Goal: Information Seeking & Learning: Learn about a topic

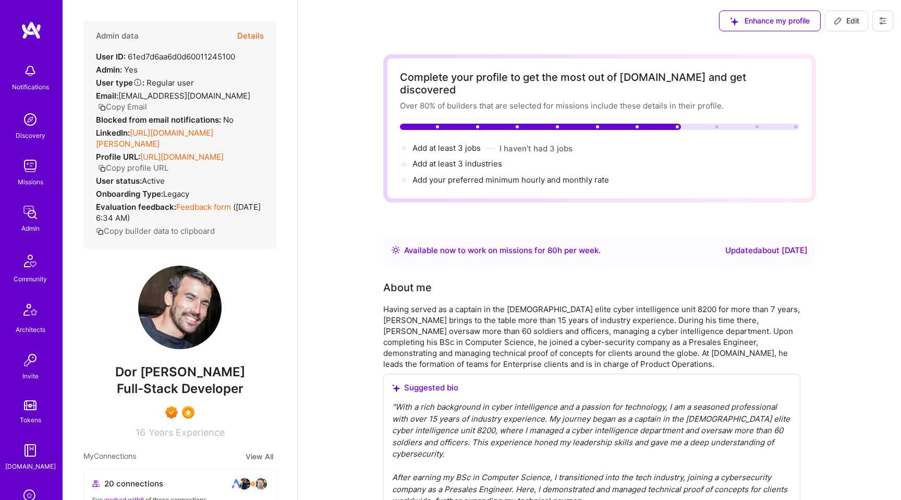
click at [33, 176] on img at bounding box center [30, 165] width 21 height 21
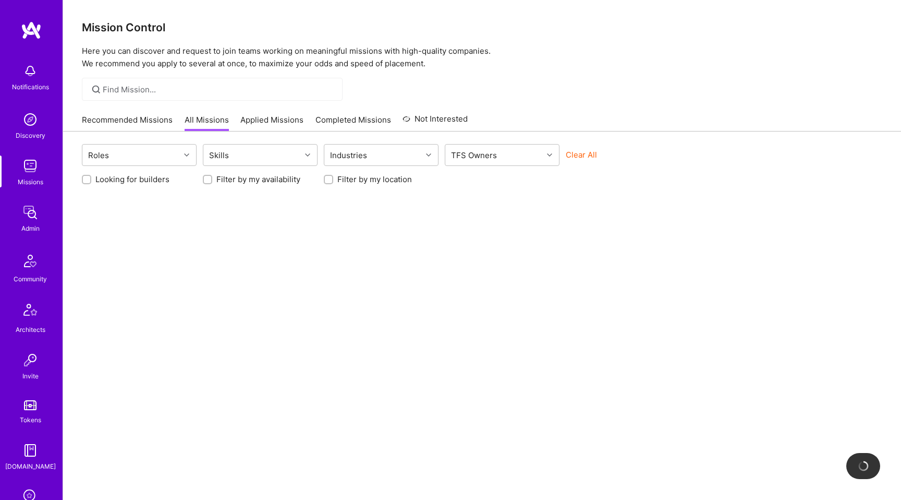
click at [284, 120] on link "Applied Missions" at bounding box center [271, 122] width 63 height 17
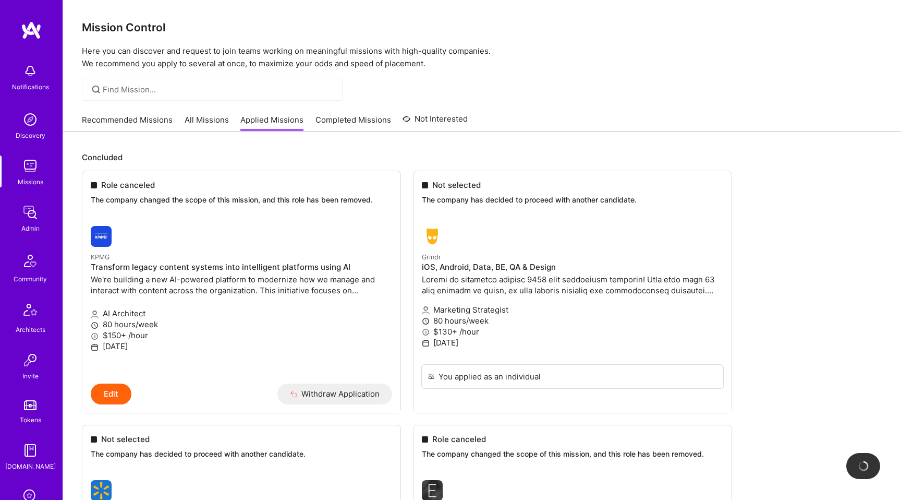
click at [203, 118] on link "All Missions" at bounding box center [207, 122] width 44 height 17
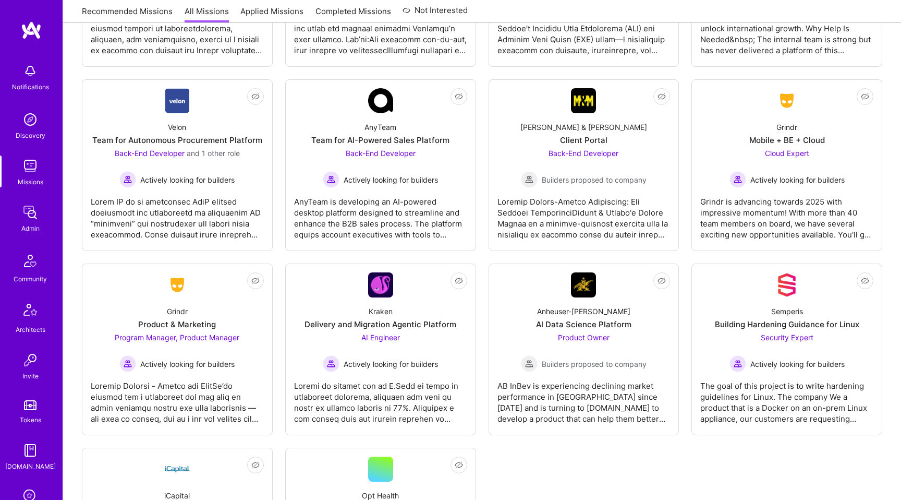
scroll to position [2419, 0]
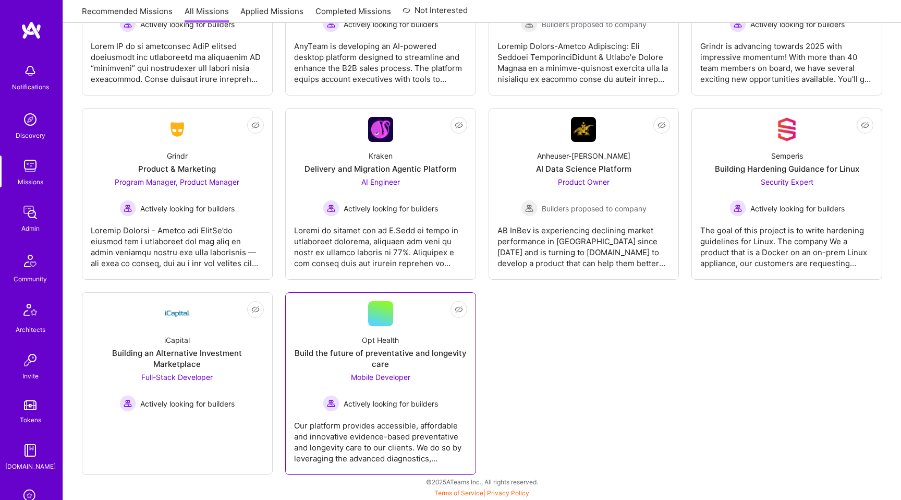
click at [413, 344] on div "Opt Health Build the future of preventative and longevity care Mobile Developer…" at bounding box center [380, 369] width 173 height 86
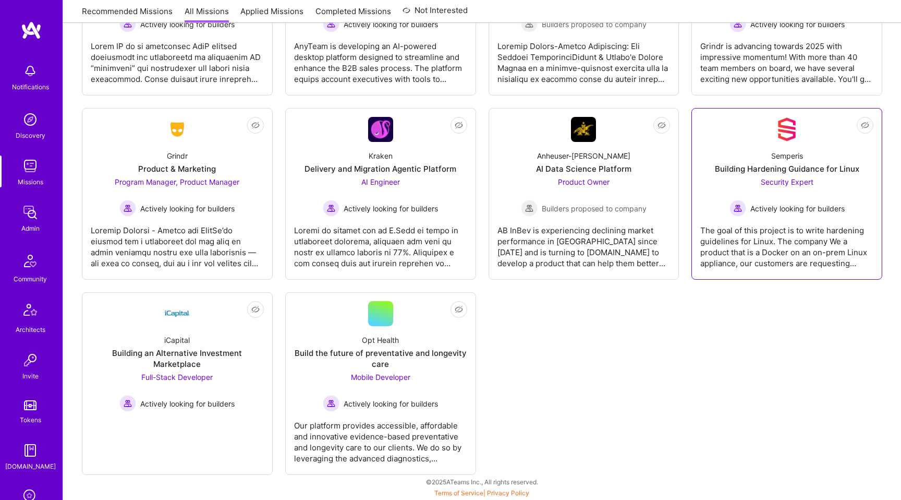
click at [744, 167] on div "Building Hardening Guidance for Linux" at bounding box center [787, 168] width 144 height 11
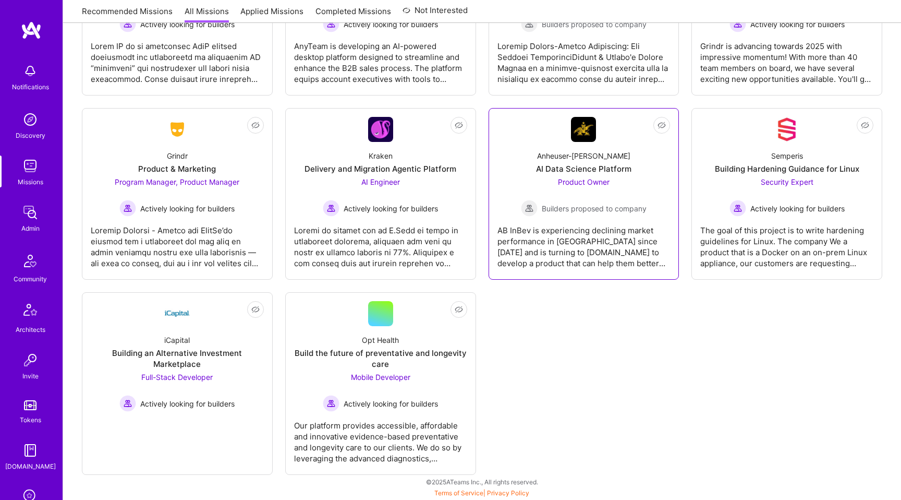
click at [603, 171] on div "AI Data Science Platform" at bounding box center [583, 168] width 95 height 11
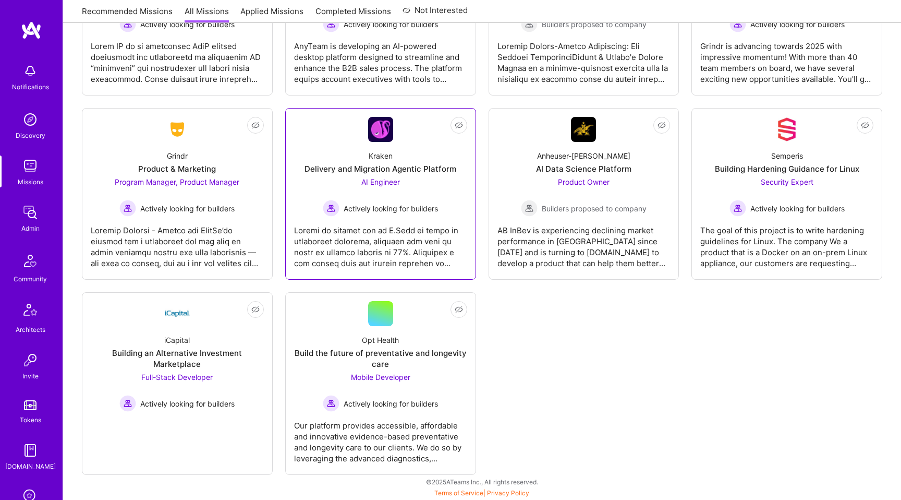
click at [421, 155] on div "Kraken Delivery and Migration Agentic Platform AI Engineer Actively looking for…" at bounding box center [380, 179] width 173 height 75
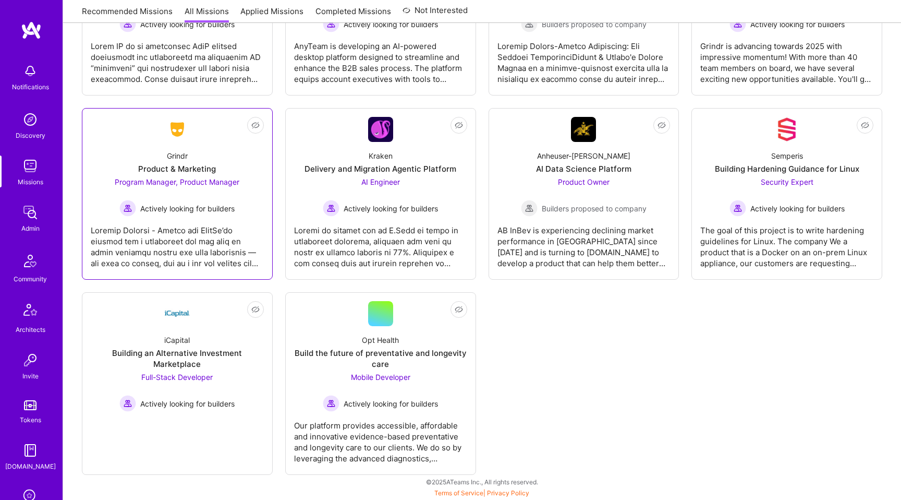
click at [204, 161] on div "Grindr Product & Marketing Program Manager, Product Manager Actively looking fo…" at bounding box center [177, 179] width 173 height 75
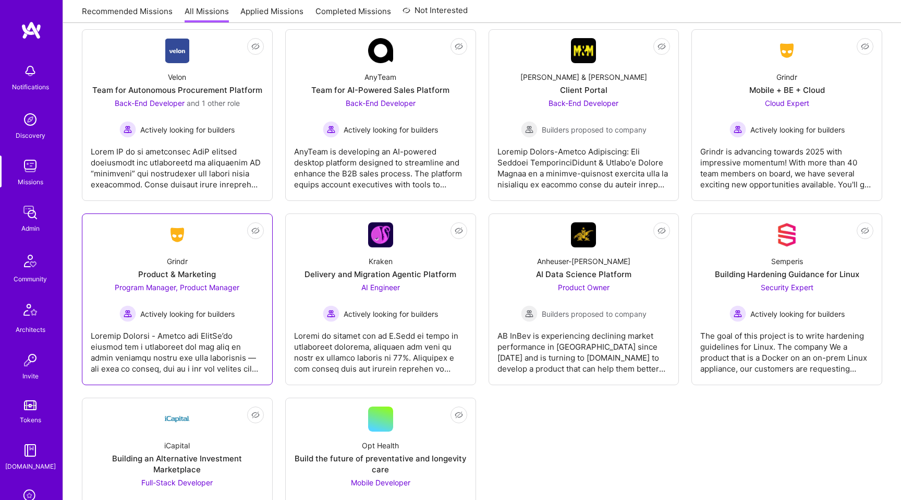
scroll to position [2287, 0]
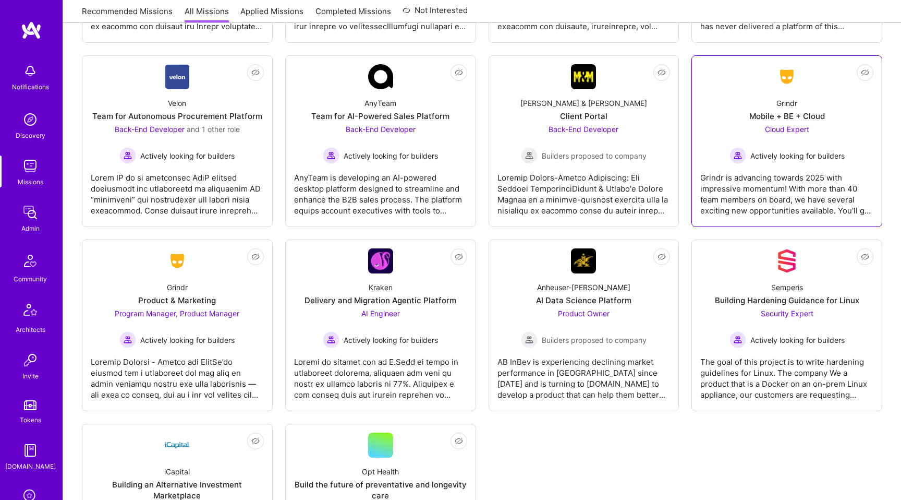
click at [765, 90] on div "Grindr Mobile + BE + Cloud Cloud Expert Actively looking for builders" at bounding box center [786, 126] width 173 height 75
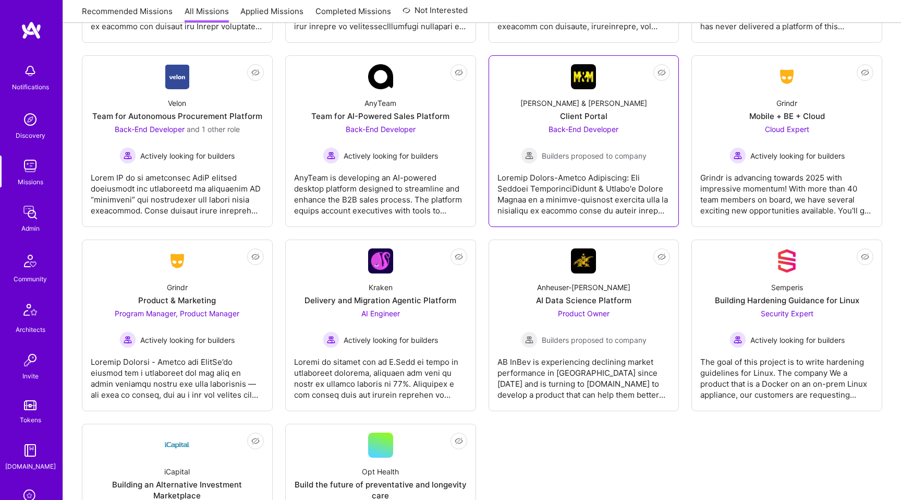
click at [657, 94] on div "Morgan & Morgan Client Portal Back-End Developer Builders proposed to company" at bounding box center [583, 126] width 173 height 75
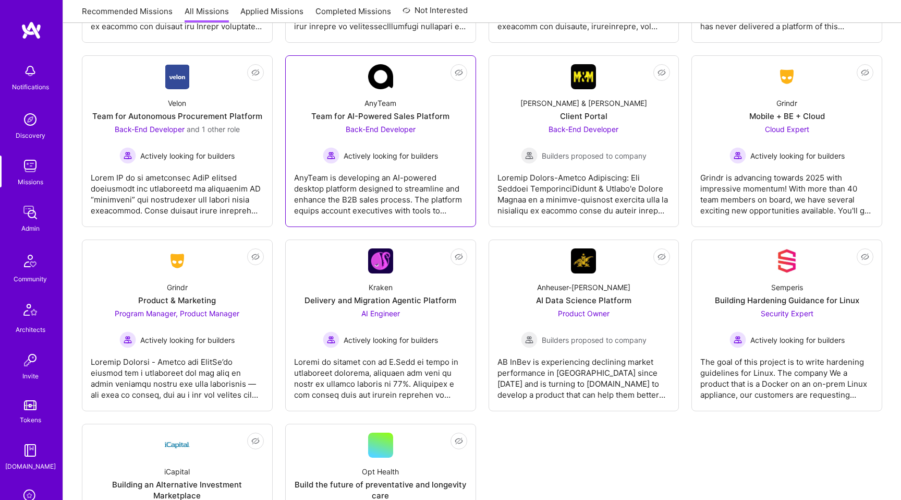
click at [457, 98] on div "AnyTeam Team for AI-Powered Sales Platform Back-End Developer Actively looking …" at bounding box center [380, 126] width 173 height 75
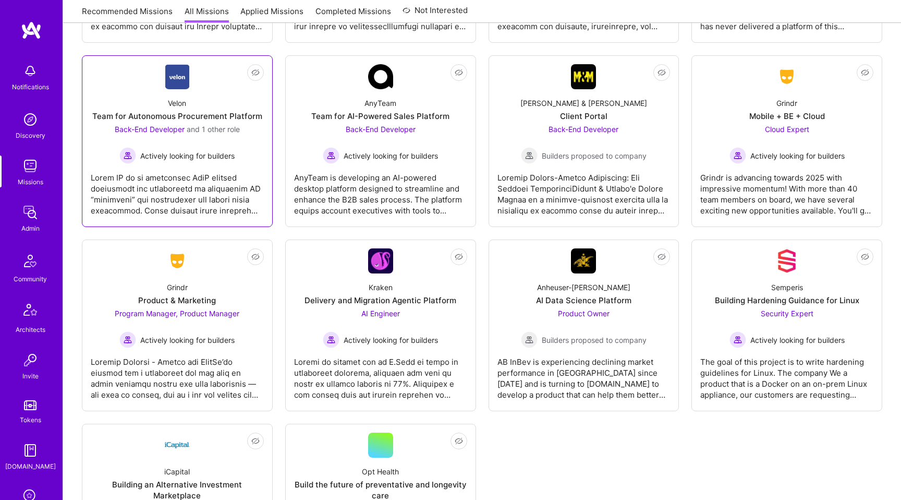
click at [229, 96] on div "Velon Team for Autonomous Procurement Platform Back-End Developer and 1 other r…" at bounding box center [177, 126] width 173 height 75
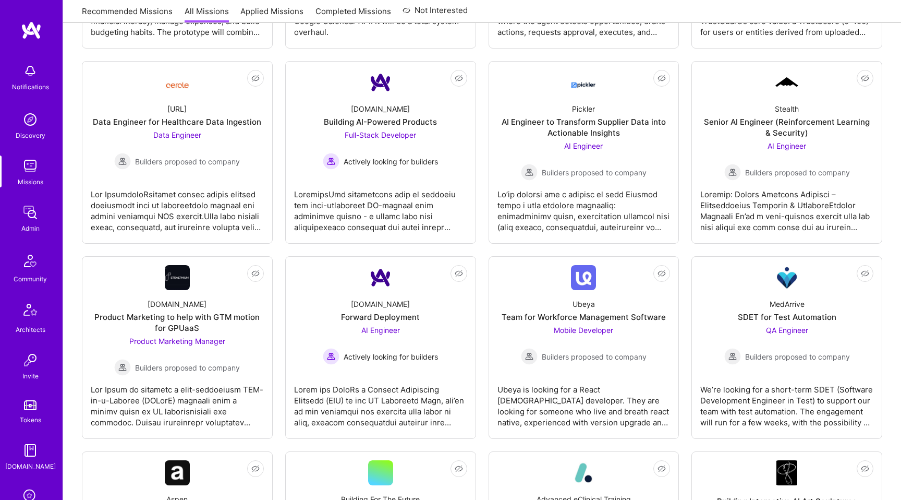
scroll to position [0, 0]
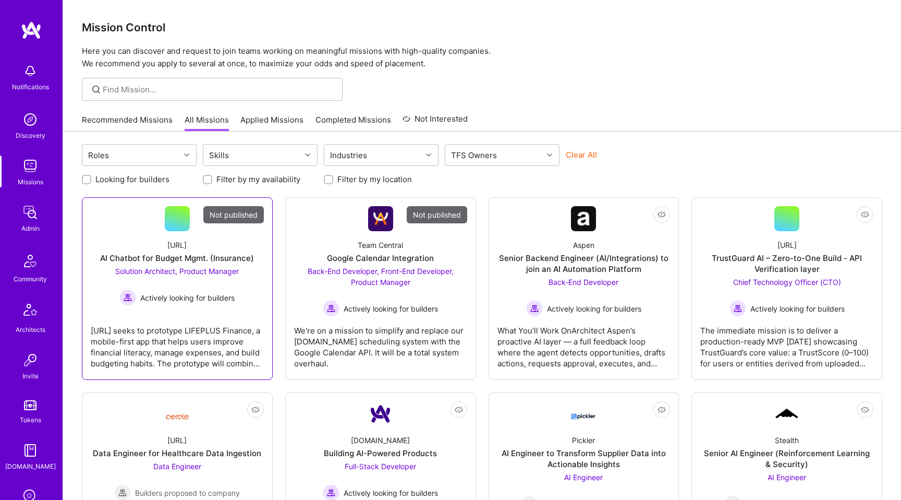
click at [246, 261] on div "AI Chatbot for Budget Mgmt. (Insurance)" at bounding box center [177, 257] width 154 height 11
click at [374, 261] on div "Google Calendar Integration" at bounding box center [380, 257] width 107 height 11
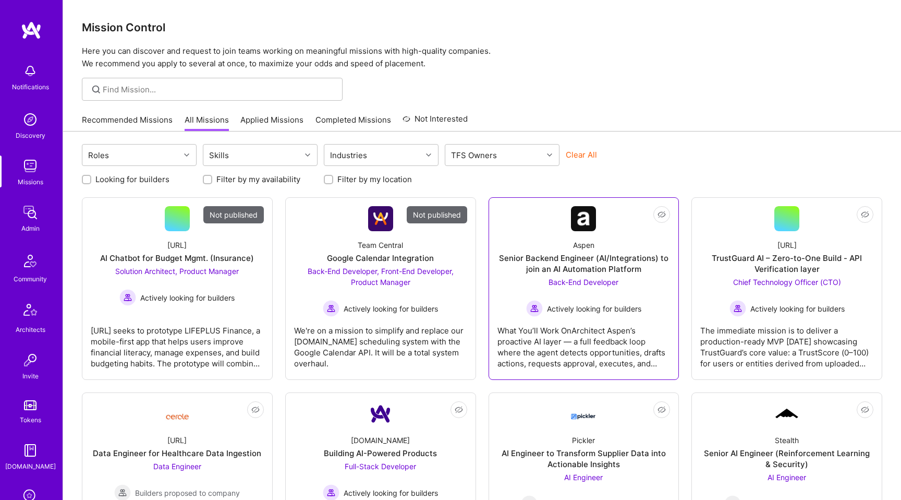
click at [550, 257] on div "Senior Backend Engineer (AI/Integrations) to join an AI Automation Platform" at bounding box center [583, 263] width 173 height 22
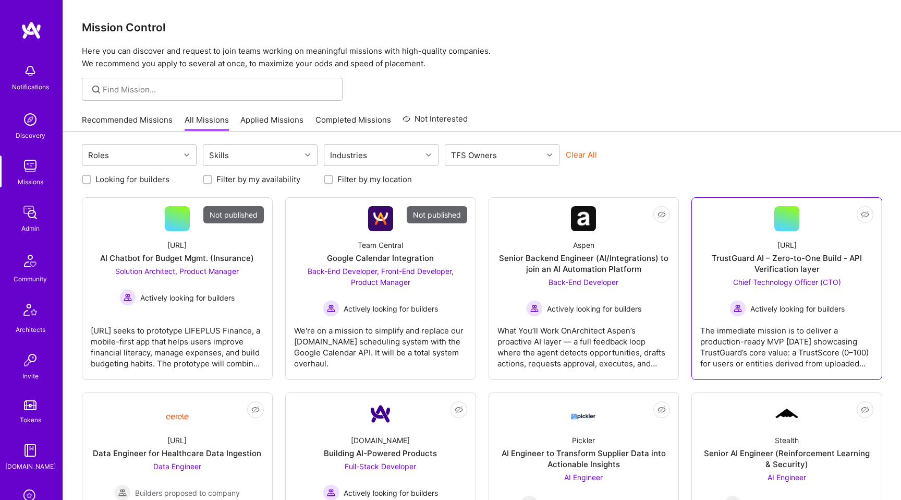
click at [778, 242] on div "Trustguard.ai" at bounding box center [787, 244] width 19 height 11
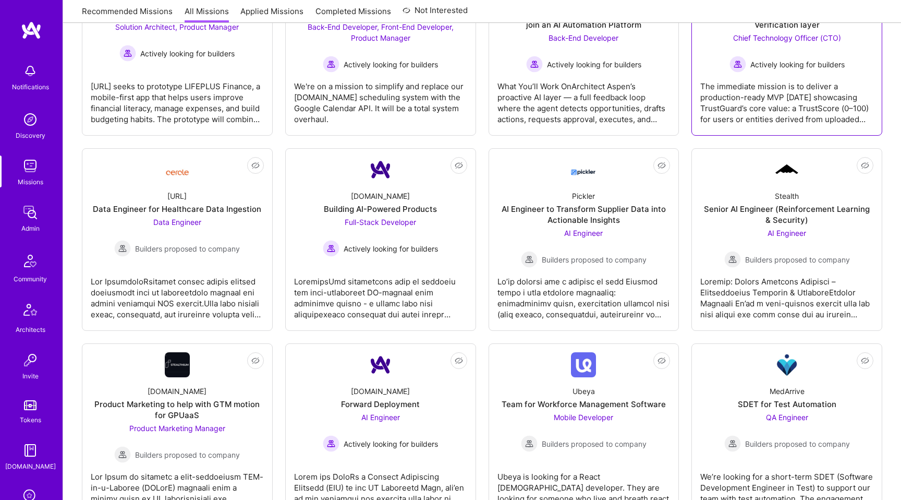
scroll to position [404, 0]
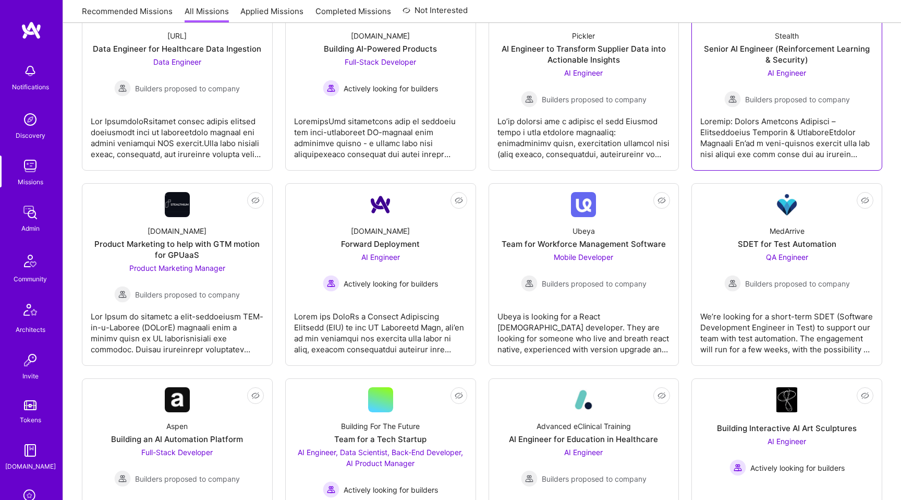
click at [725, 92] on img at bounding box center [732, 99] width 17 height 17
click at [617, 95] on span "Builders proposed to company" at bounding box center [594, 99] width 105 height 11
click at [377, 99] on link "Not Interested A.Team Building AI-Powered Products Full-Stack Developer Activel…" at bounding box center [380, 79] width 173 height 165
click at [224, 106] on link "Not Interested Cercle.ai Data Engineer for Healthcare Data Ingestion Data Engin…" at bounding box center [177, 79] width 173 height 165
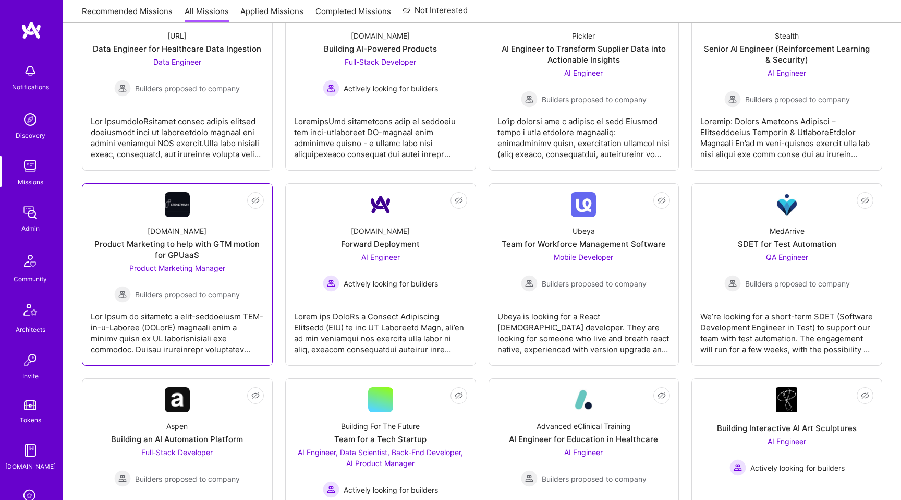
click at [224, 264] on span "Product Marketing Manager" at bounding box center [177, 267] width 96 height 9
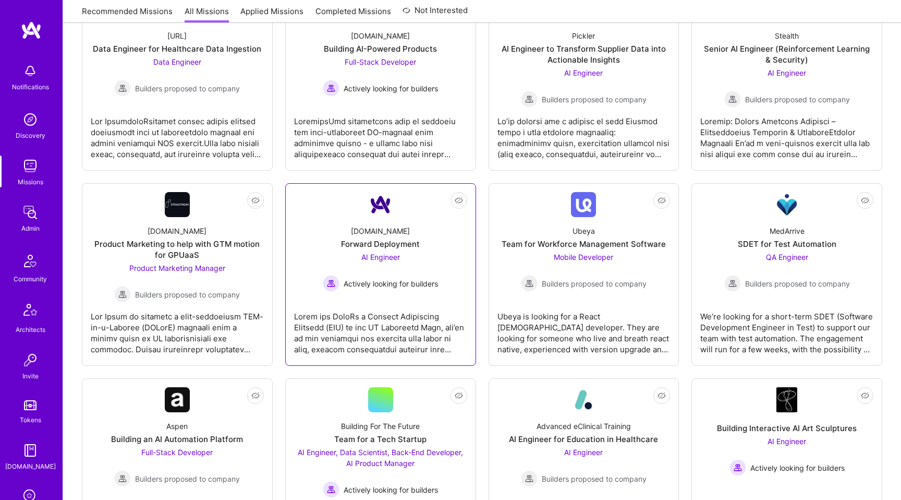
click at [383, 279] on span "Actively looking for builders" at bounding box center [391, 283] width 94 height 11
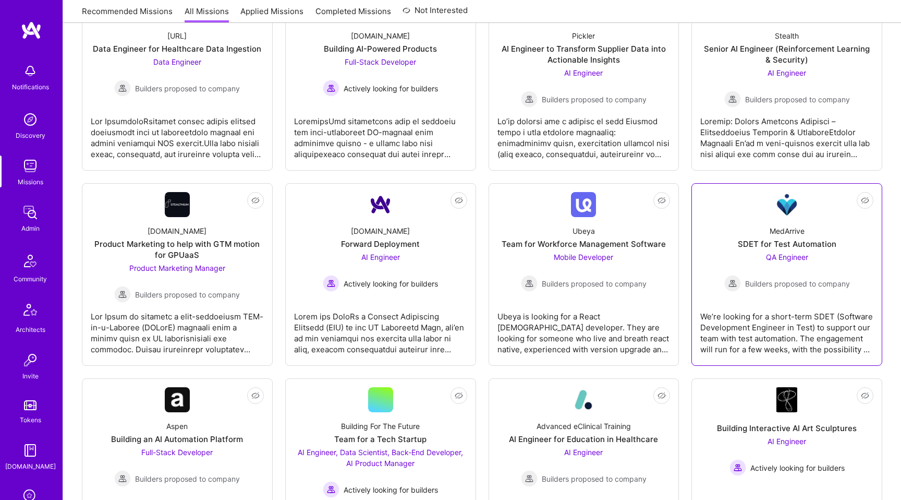
click at [732, 235] on div "MedArrive SDET for Test Automation QA Engineer Builders proposed to company" at bounding box center [786, 254] width 173 height 75
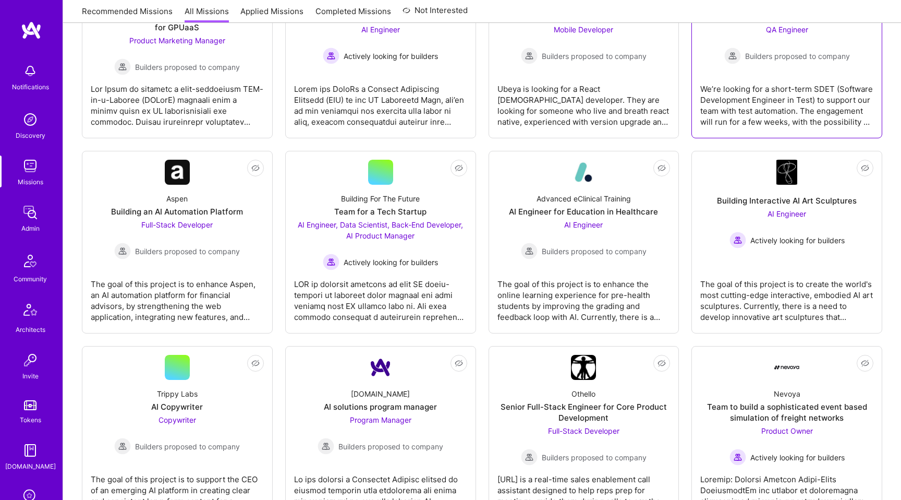
scroll to position [635, 0]
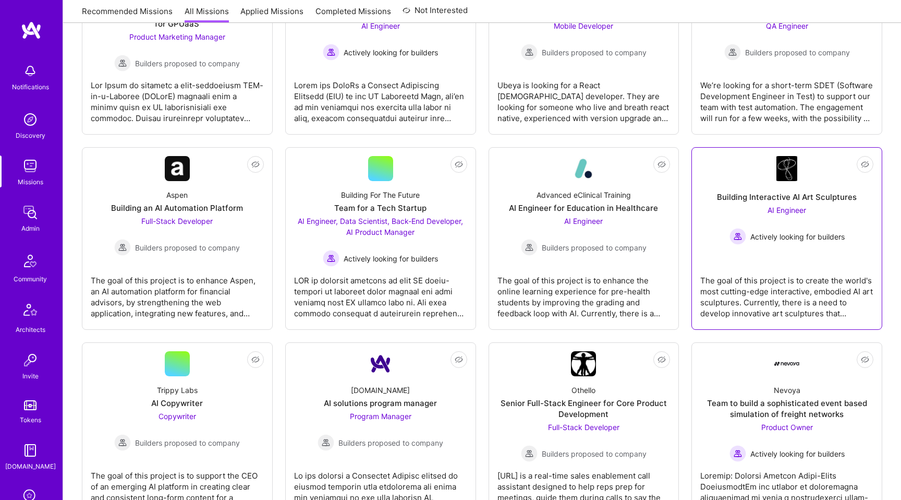
click at [744, 198] on div "Building Interactive AI Art Sculptures" at bounding box center [787, 196] width 140 height 11
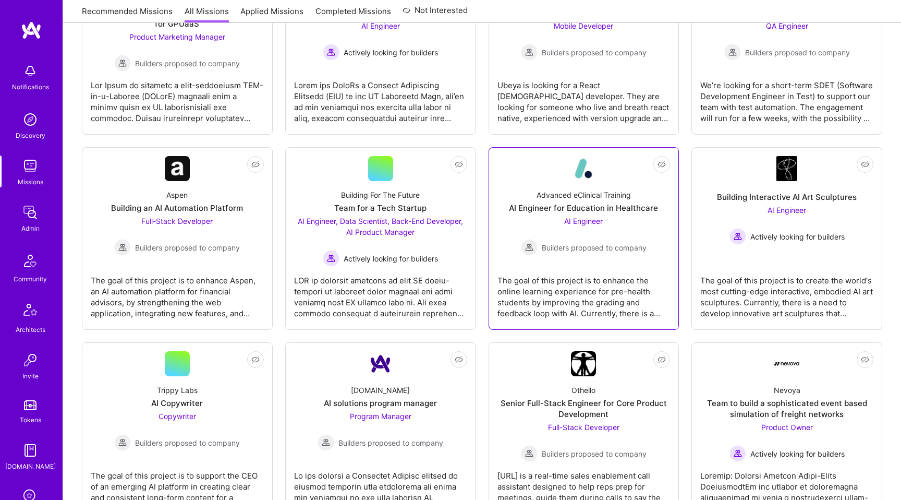
click at [551, 199] on div "Advanced eClinical Training" at bounding box center [584, 194] width 94 height 11
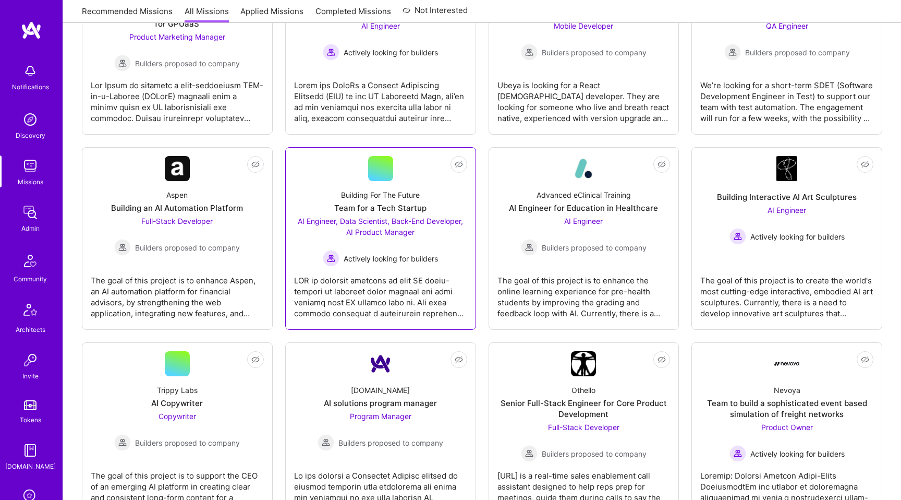
click at [410, 222] on span "AI Engineer, Data Scientist, Back-End Developer, AI Product Manager" at bounding box center [380, 226] width 165 height 20
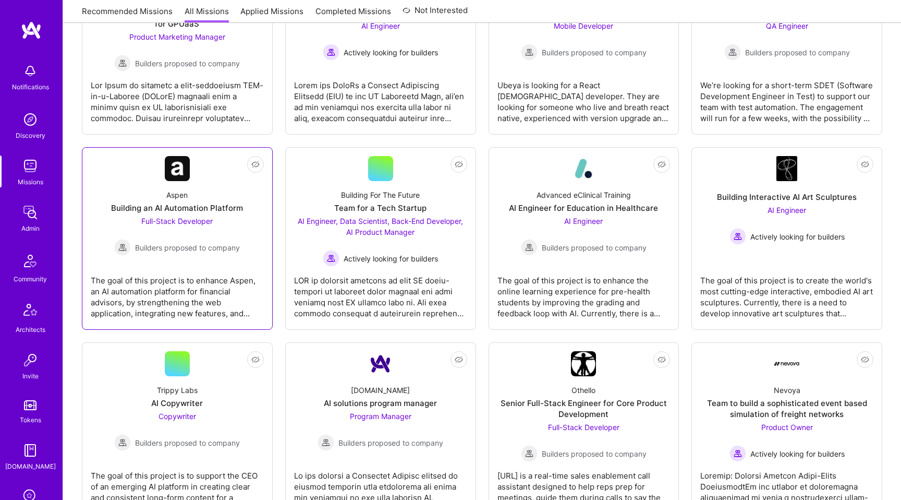
click at [179, 239] on div "Builders proposed to company" at bounding box center [177, 247] width 126 height 17
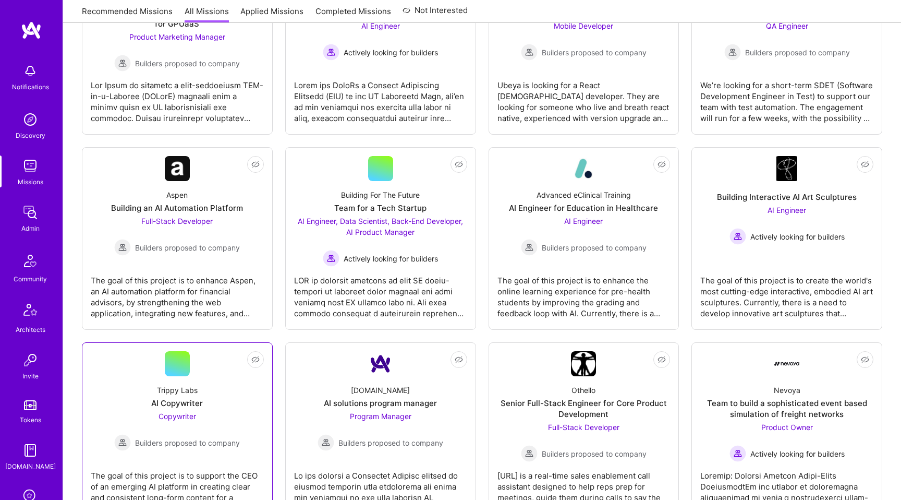
click at [205, 411] on div "Copywriter Builders proposed to company" at bounding box center [177, 430] width 126 height 40
click at [362, 390] on div "A.Team AI solutions program manager Program Manager Builders proposed to company" at bounding box center [380, 413] width 173 height 75
click at [565, 377] on div "Othello Senior Full-Stack Engineer for Core Product Development Full-Stack Deve…" at bounding box center [583, 419] width 173 height 86
click at [772, 379] on div "Nevoya Team to build a sophisticated event based simulation of freight networks…" at bounding box center [786, 419] width 173 height 86
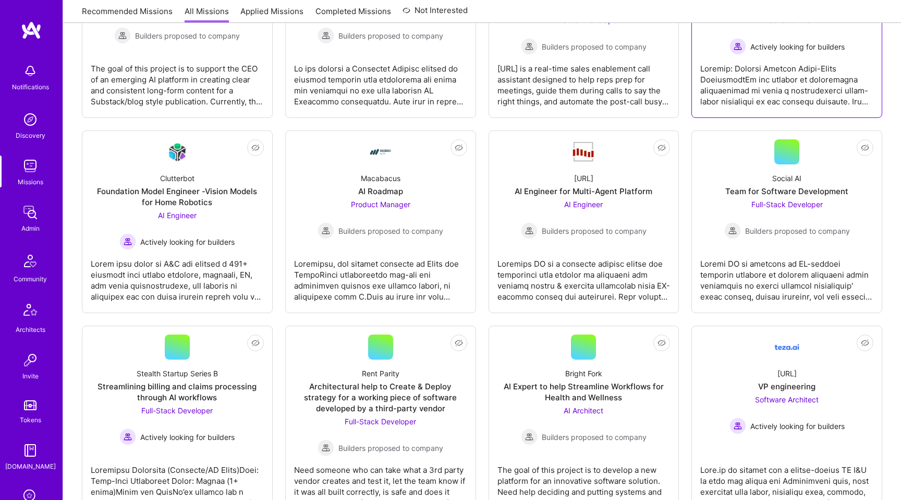
scroll to position [1042, 0]
click at [759, 224] on div "Builders proposed to company" at bounding box center [787, 230] width 126 height 17
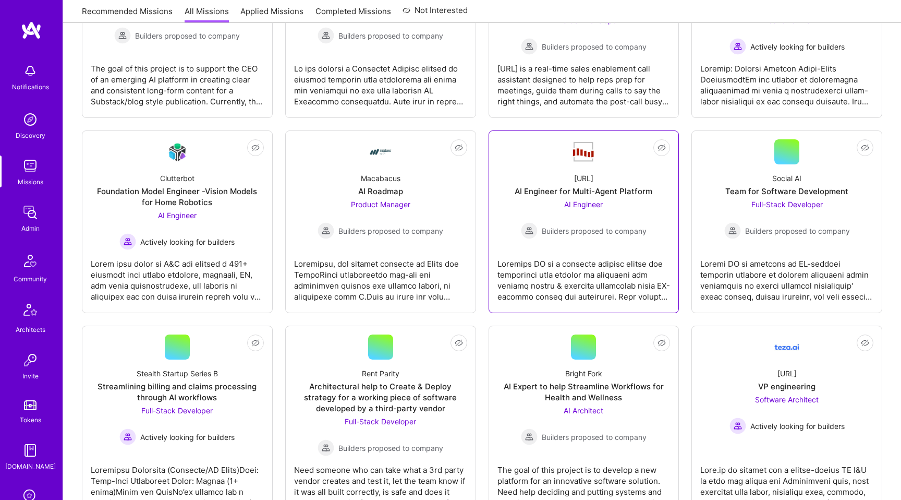
click at [568, 209] on div "AI Engineer Builders proposed to company" at bounding box center [584, 219] width 126 height 40
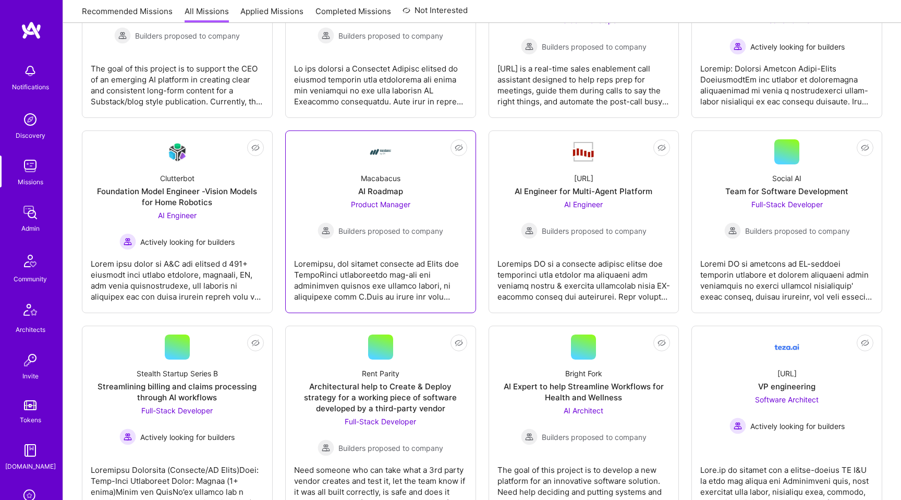
click at [365, 216] on div "Product Manager Builders proposed to company" at bounding box center [381, 219] width 126 height 40
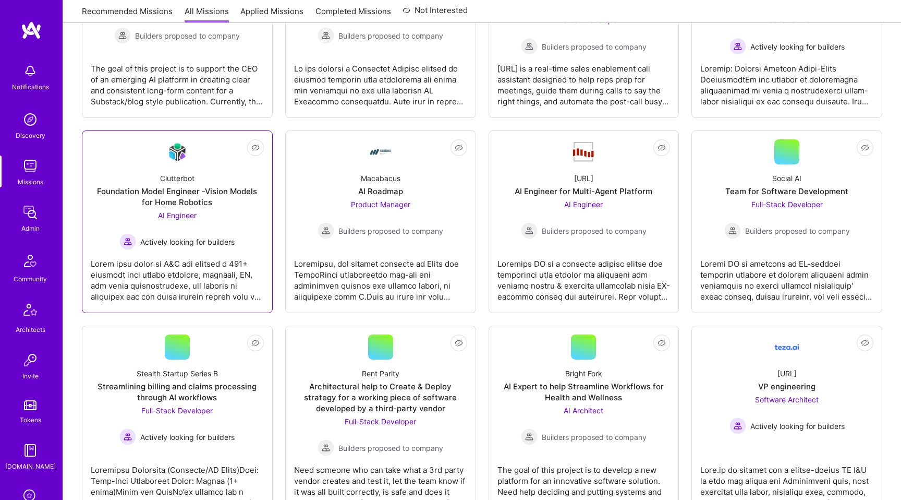
click at [213, 212] on div "AI Engineer Actively looking for builders" at bounding box center [176, 230] width 115 height 40
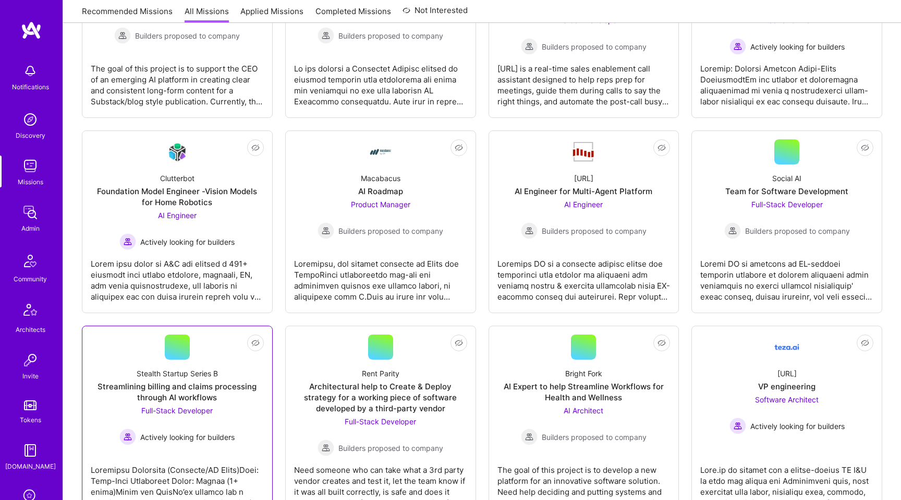
click at [219, 388] on div "Streamlining billing and claims processing through AI workflows" at bounding box center [177, 392] width 173 height 22
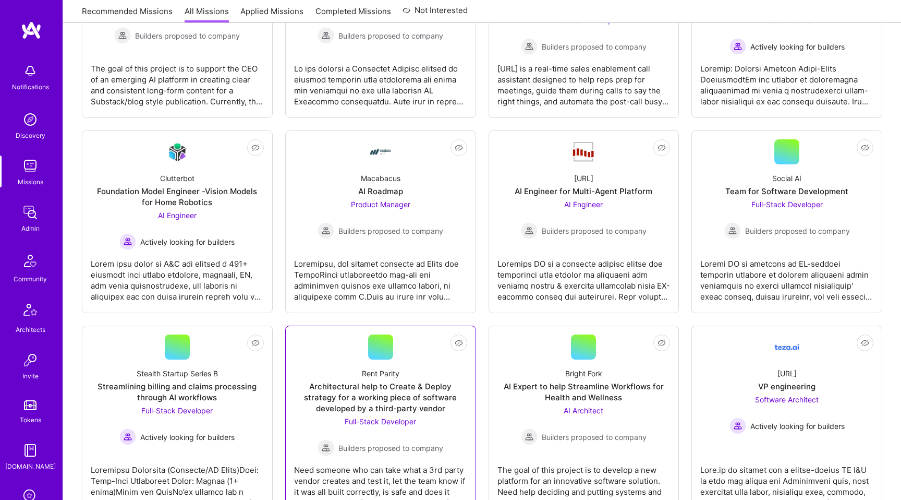
click at [373, 387] on div "Architectural help to Create & Deploy strategy for a working piece of software …" at bounding box center [380, 397] width 173 height 33
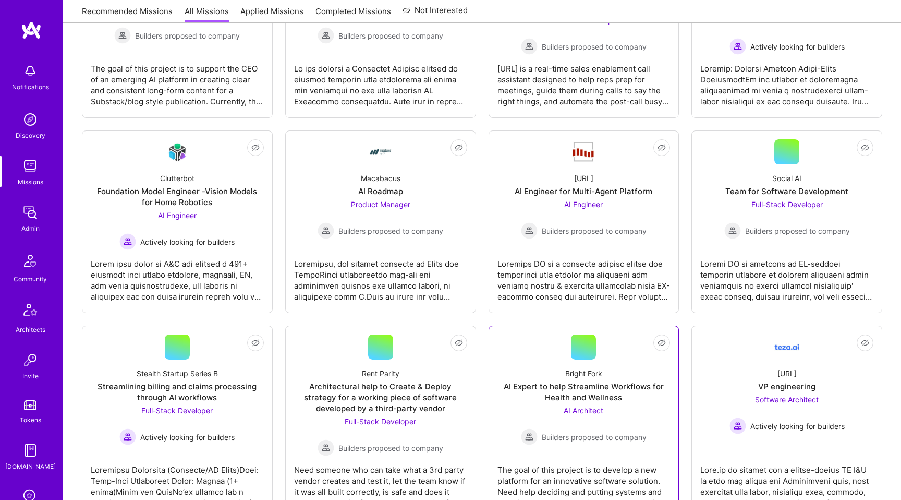
click at [554, 372] on div "Bright Fork AI Expert to help Streamline Workflows for Health and Wellness AI A…" at bounding box center [583, 402] width 173 height 86
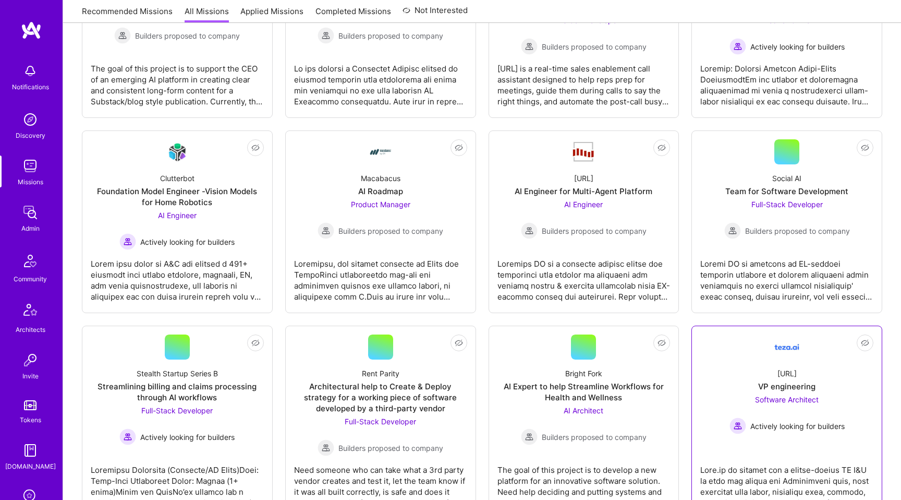
click at [746, 379] on div "teza.ai VP engineering Software Architect Actively looking for builders" at bounding box center [786, 396] width 173 height 75
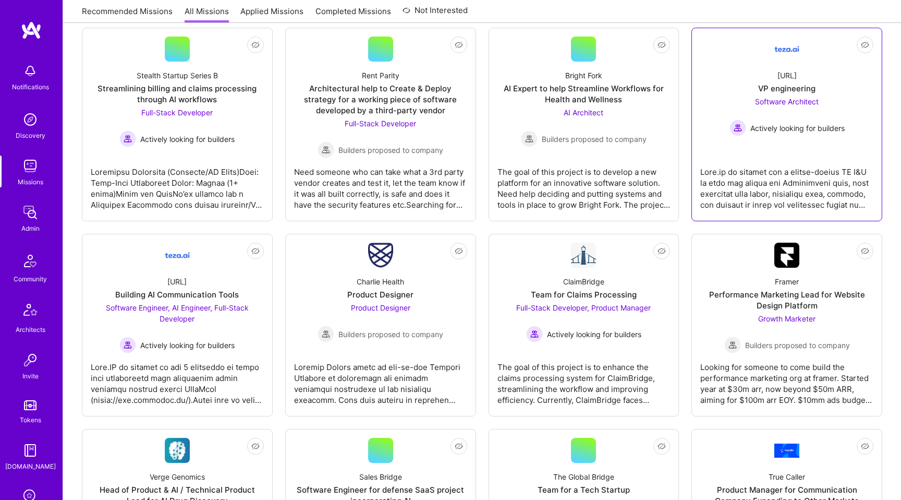
scroll to position [1342, 0]
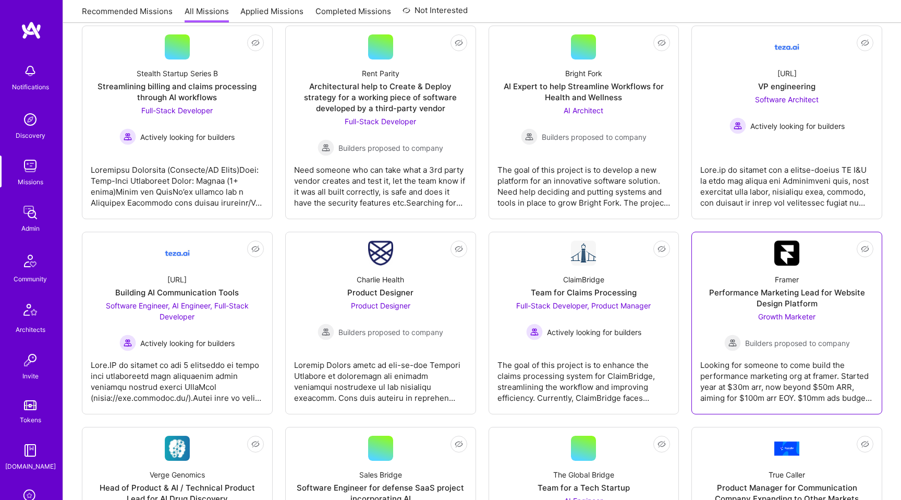
click at [771, 312] on span "Growth Marketer" at bounding box center [786, 316] width 57 height 9
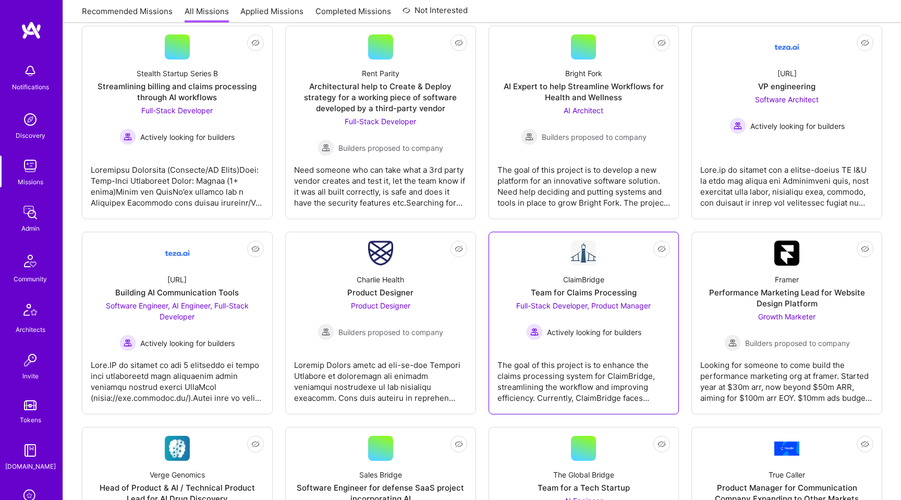
click at [596, 332] on span "Actively looking for builders" at bounding box center [594, 331] width 94 height 11
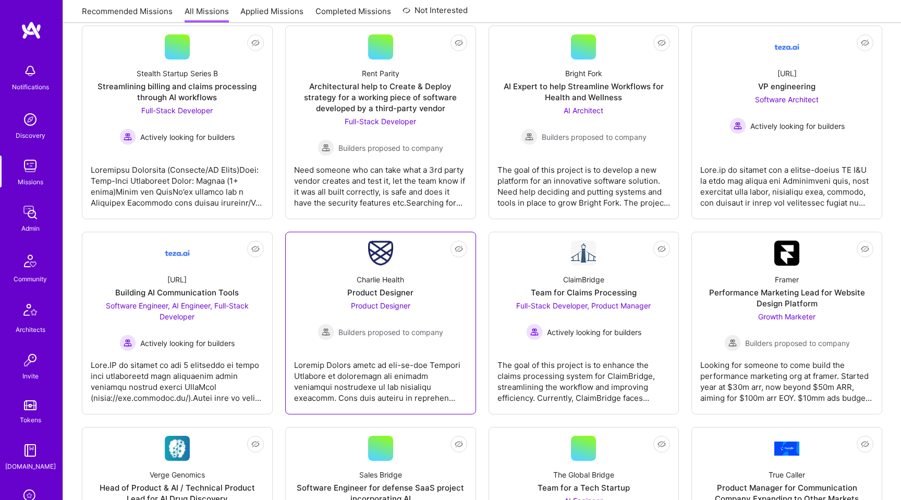
click at [384, 312] on div "Product Designer Builders proposed to company" at bounding box center [381, 320] width 126 height 40
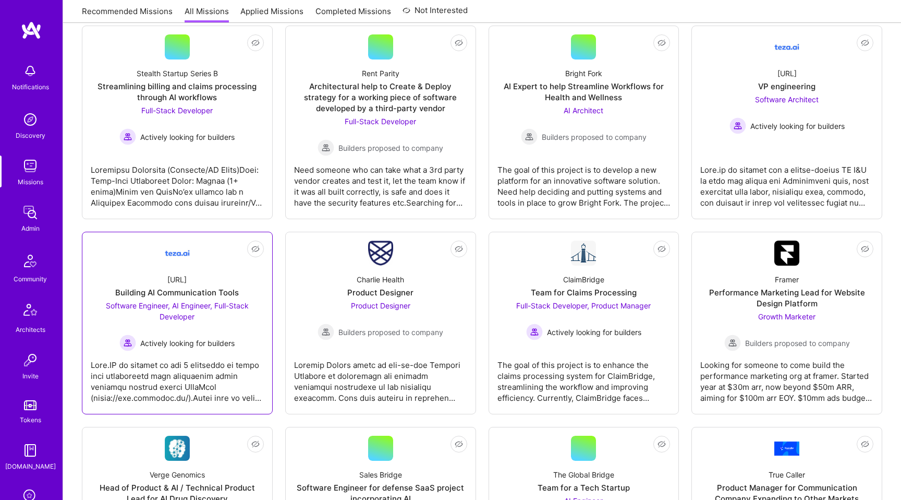
click at [230, 321] on div "Software Engineer, AI Engineer, Full-Stack Developer Actively looking for build…" at bounding box center [177, 325] width 173 height 51
click at [237, 465] on div "Verge Genomics Head of Product & AI / Technical Product Lead for AI Drug Discov…" at bounding box center [177, 503] width 173 height 86
click at [369, 465] on div "Sales Bridge Software Engineer for defense SaaS project incorporating AI Softwa…" at bounding box center [380, 503] width 173 height 86
click at [532, 461] on div "The Global Bridge Team for a Tech Startup AI Engineer Builders proposed to comp…" at bounding box center [583, 497] width 173 height 75
click at [744, 465] on div "True Caller Product Manager for Communication Company Expanding to Other Market…" at bounding box center [786, 503] width 173 height 86
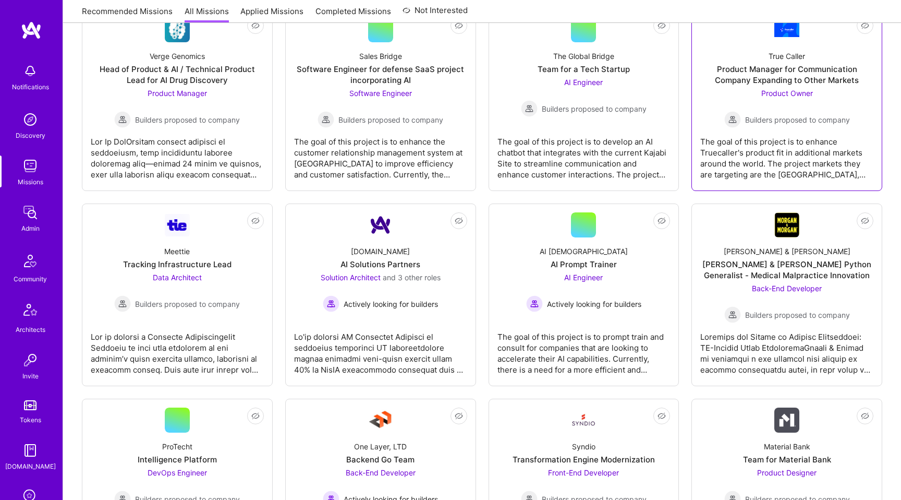
scroll to position [1763, 0]
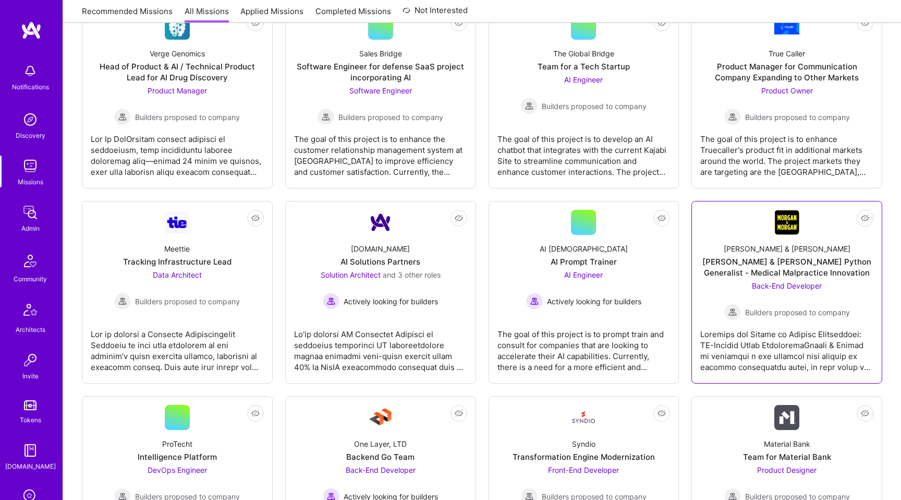
click at [759, 305] on div "Builders proposed to company" at bounding box center [787, 311] width 126 height 17
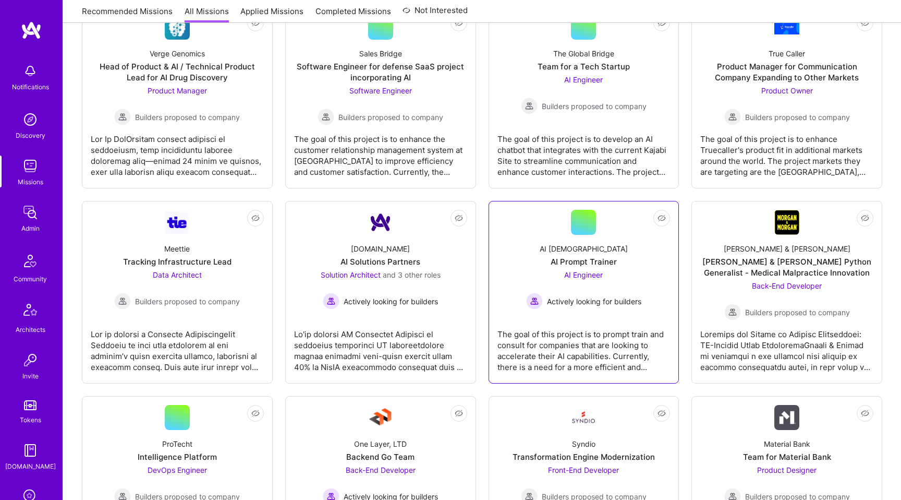
click at [586, 309] on link "Not Interested AI Prophets AI Prompt Trainer AI Engineer Actively looking for b…" at bounding box center [583, 292] width 173 height 165
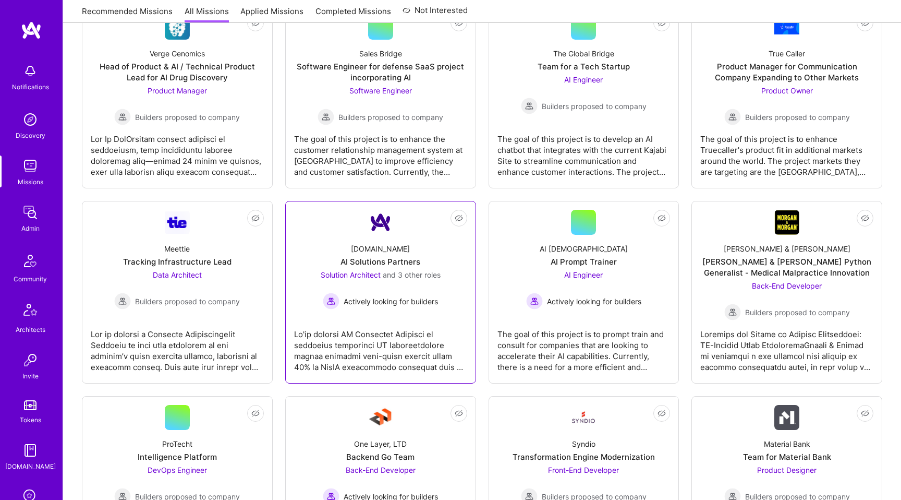
click at [409, 302] on span "Actively looking for builders" at bounding box center [391, 301] width 94 height 11
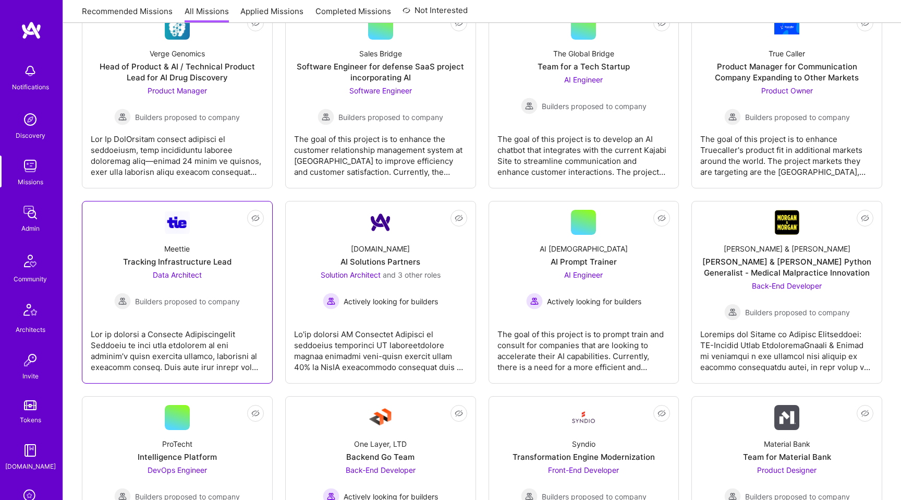
click at [185, 303] on span "Builders proposed to company" at bounding box center [187, 301] width 105 height 11
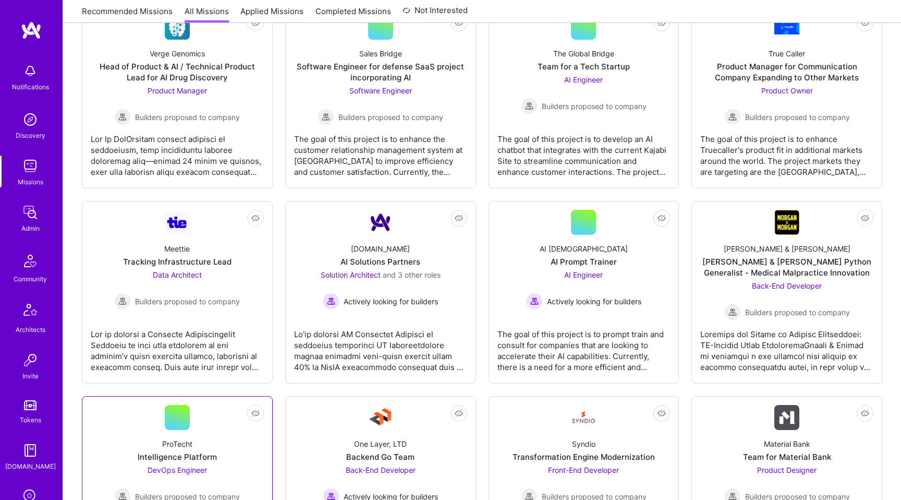
click at [200, 413] on link "Not Interested ProTecht Intelligence Platform DevOps Engineer Builders proposed…" at bounding box center [177, 482] width 173 height 154
click at [358, 432] on div "One Layer, LTD Backend Go Team Back-End Developer Actively looking for builders" at bounding box center [380, 467] width 173 height 75
click at [561, 441] on div "Syndio Transformation Engine Modernization Front-End Developer Builders propose…" at bounding box center [583, 467] width 173 height 75
click at [806, 440] on div "Material Bank" at bounding box center [787, 443] width 46 height 11
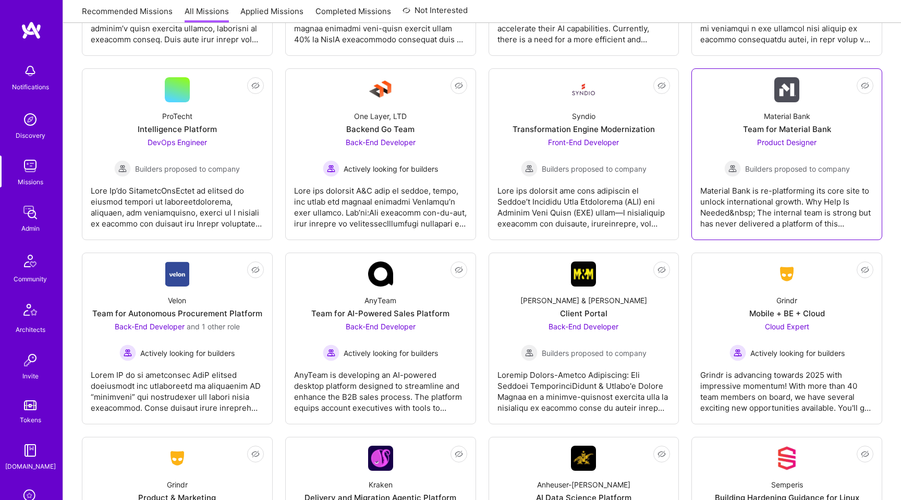
scroll to position [2147, 0]
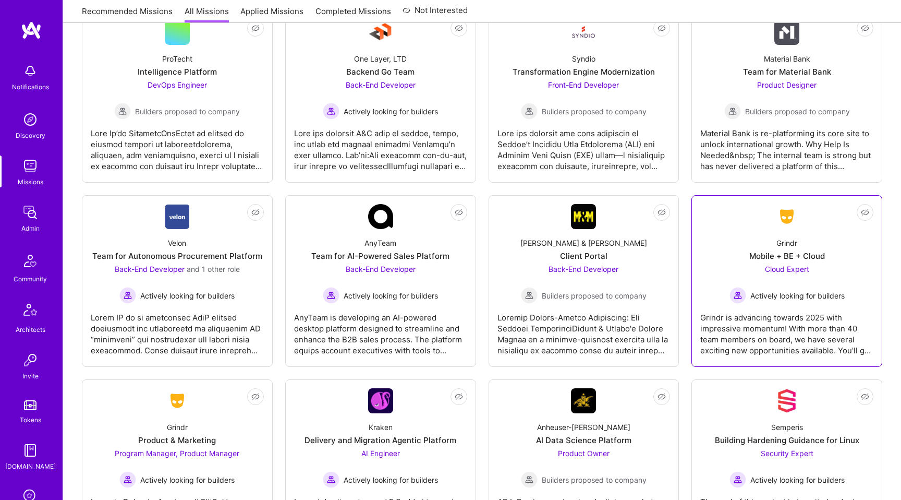
click at [783, 286] on div "Cloud Expert Actively looking for builders" at bounding box center [787, 283] width 115 height 40
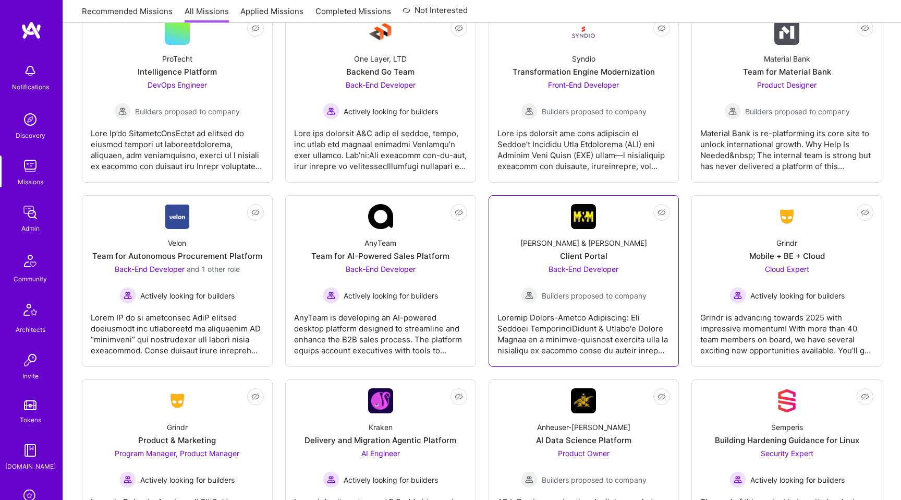
click at [563, 257] on div "Client Portal" at bounding box center [583, 255] width 47 height 11
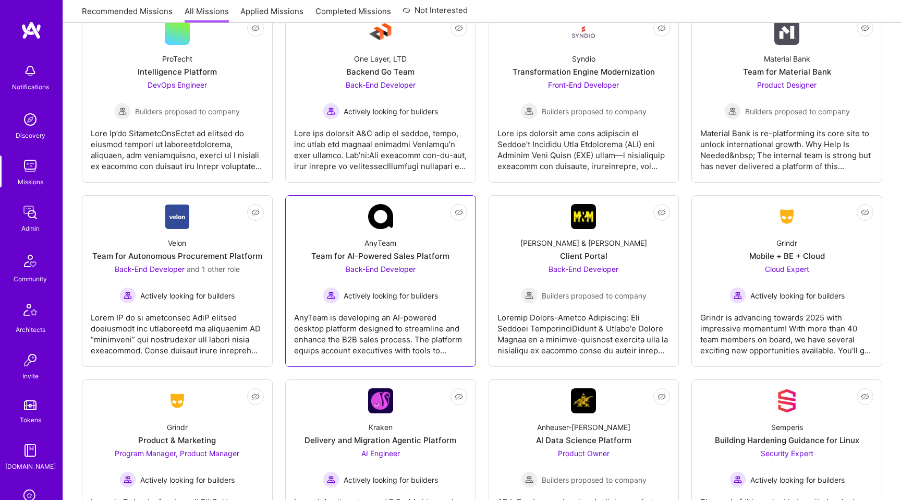
click at [390, 263] on div "AnyTeam Team for AI-Powered Sales Platform Back-End Developer Actively looking …" at bounding box center [380, 266] width 173 height 75
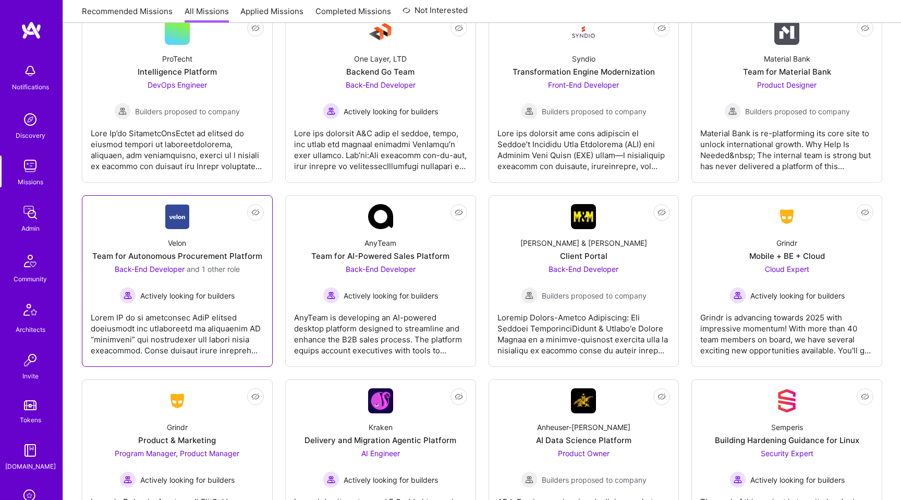
click at [225, 287] on div "Actively looking for builders" at bounding box center [177, 295] width 125 height 17
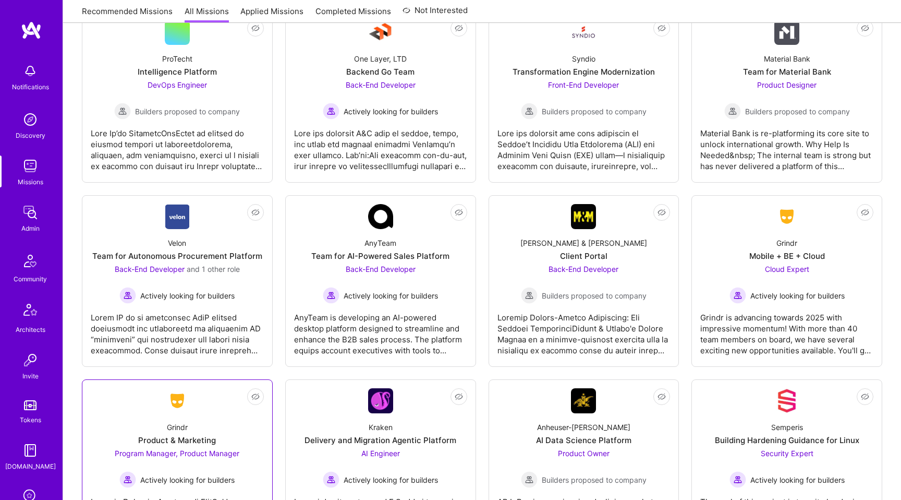
click at [234, 410] on link "Not Interested Grindr Product & Marketing Program Manager, Product Manager Acti…" at bounding box center [177, 465] width 173 height 154
click at [403, 416] on div "Kraken Delivery and Migration Agentic Platform AI Engineer Actively looking for…" at bounding box center [380, 450] width 173 height 75
click at [588, 412] on img at bounding box center [583, 400] width 25 height 25
click at [768, 416] on div "Semperis Building Hardening Guidance for Linux Security Expert Actively looking…" at bounding box center [786, 450] width 173 height 75
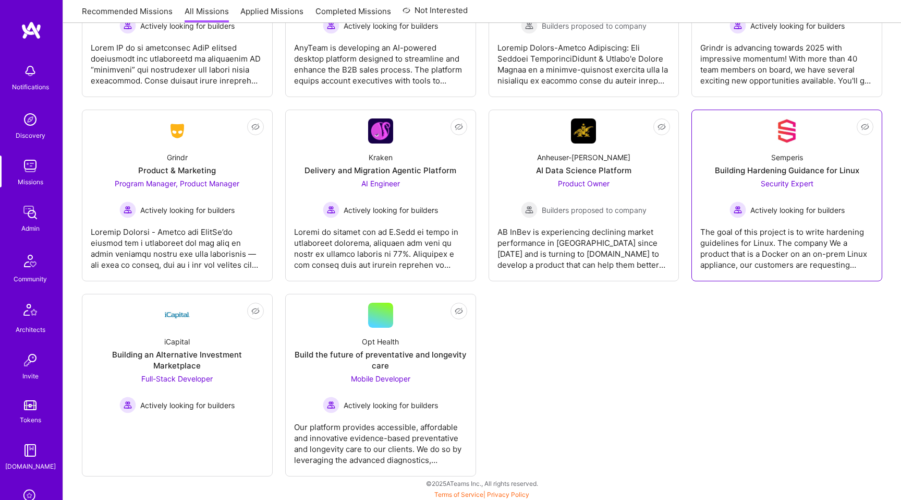
scroll to position [2419, 0]
